Goal: Information Seeking & Learning: Learn about a topic

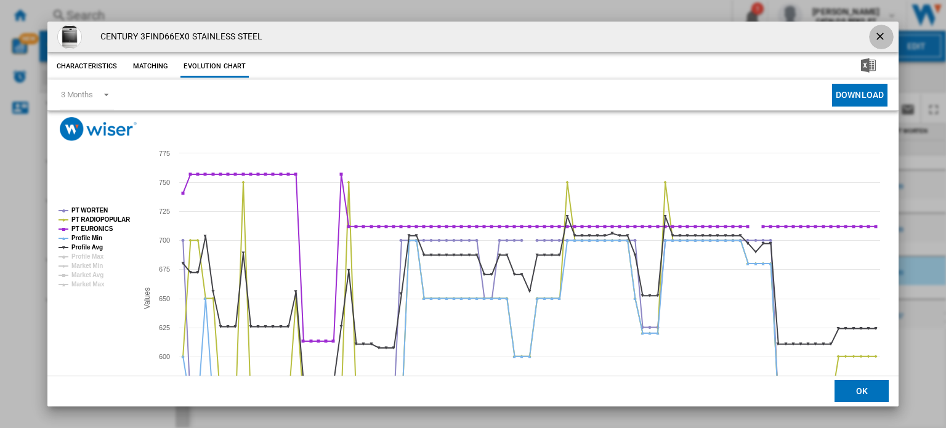
click at [873, 29] on button "Product popup" at bounding box center [881, 37] width 25 height 25
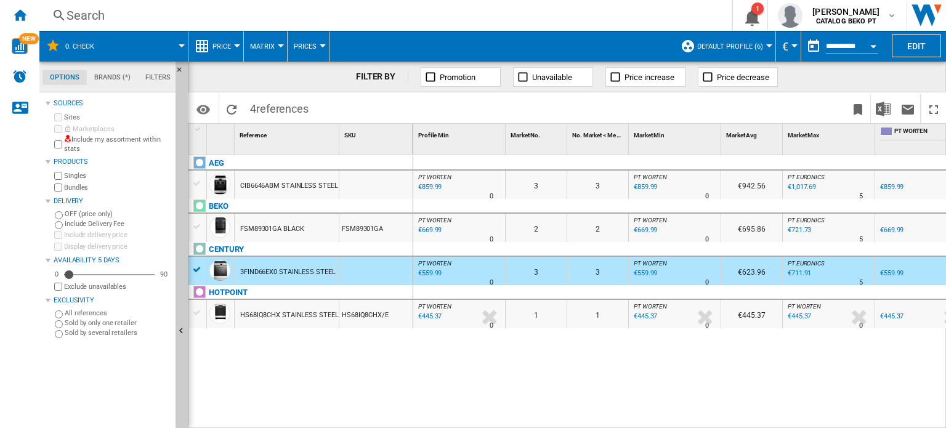
click at [220, 21] on div "Search" at bounding box center [383, 15] width 633 height 17
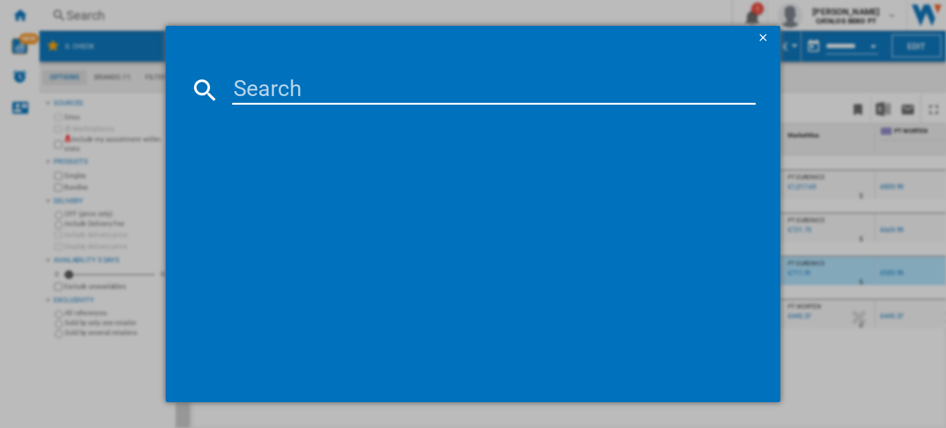
click at [384, 85] on input at bounding box center [493, 90] width 523 height 30
paste input "BFE4915"
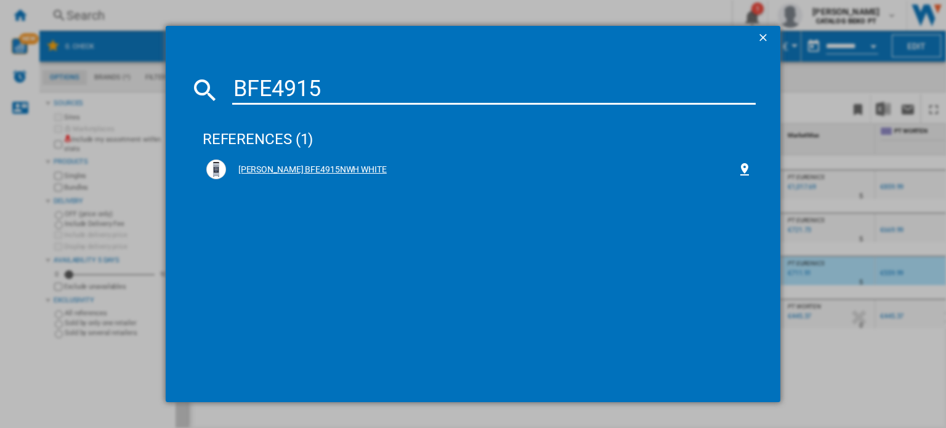
type input "BFE4915"
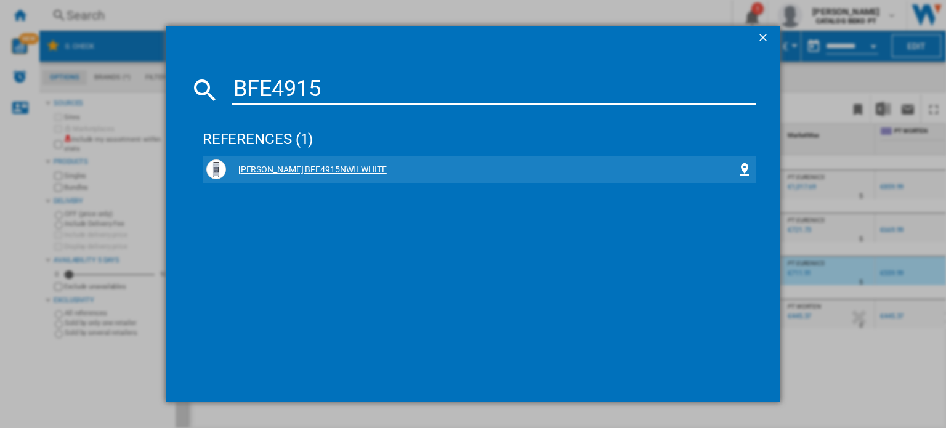
click at [331, 163] on div "[PERSON_NAME] BFE4915NWH WHITE" at bounding box center [479, 169] width 546 height 20
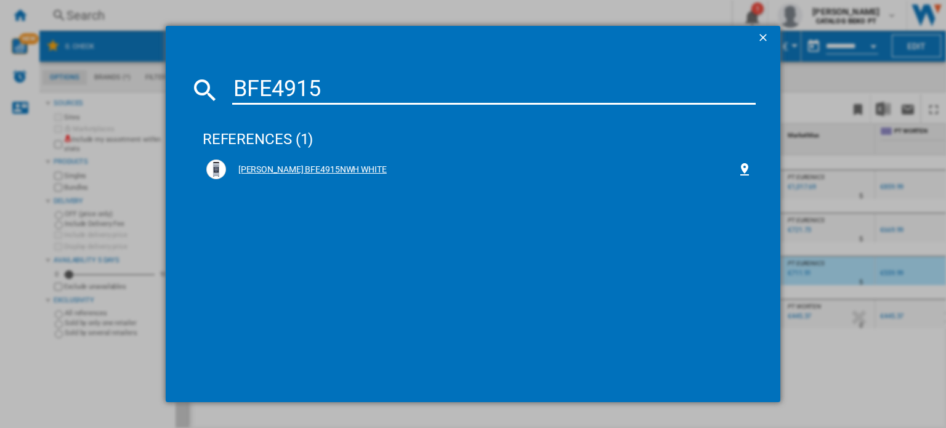
click at [323, 164] on div "[PERSON_NAME] BFE4915NWH WHITE" at bounding box center [481, 170] width 511 height 12
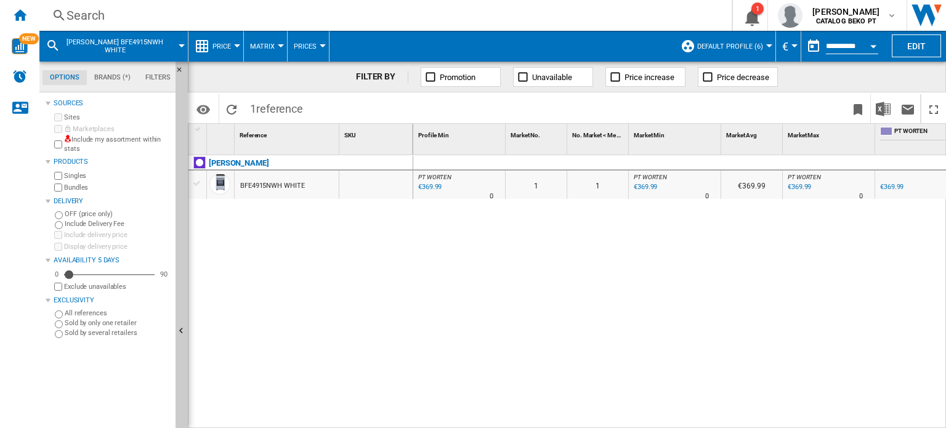
click at [281, 181] on div "BFE4915NWH WHITE" at bounding box center [272, 186] width 64 height 28
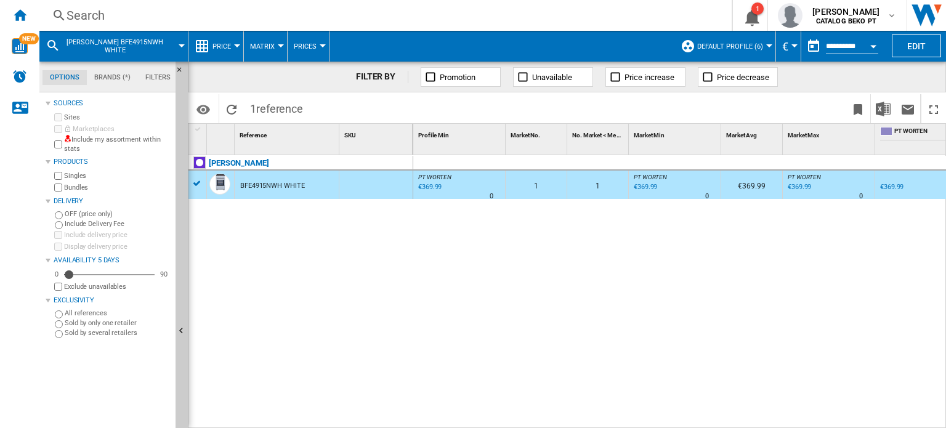
click at [296, 182] on div "BFE4915NWH WHITE" at bounding box center [272, 186] width 64 height 28
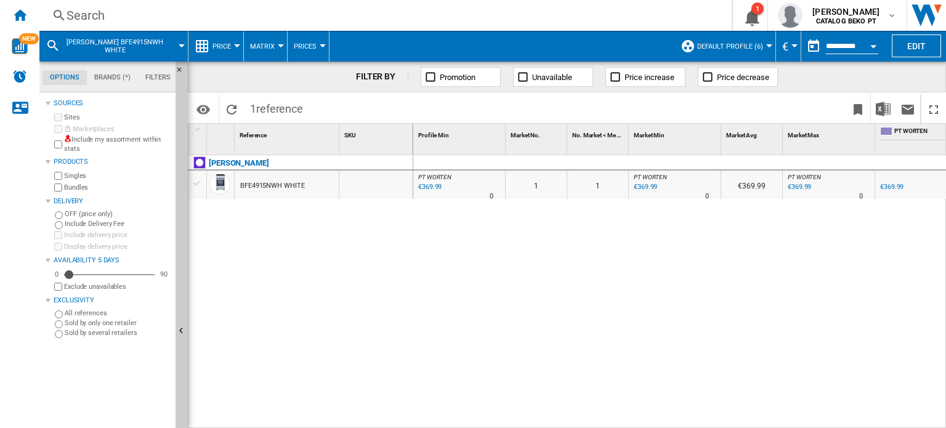
click at [296, 182] on div "BFE4915NWH WHITE" at bounding box center [272, 186] width 64 height 28
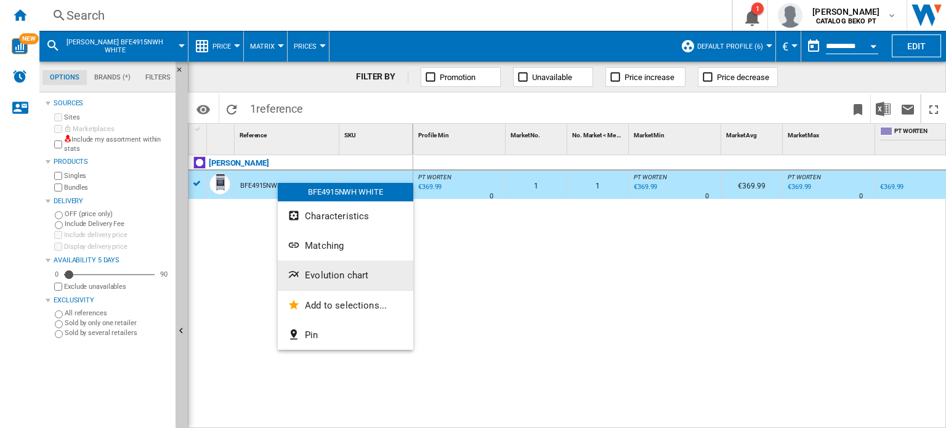
click at [349, 266] on button "Evolution chart" at bounding box center [345, 275] width 135 height 30
